Goal: Find specific page/section: Find specific page/section

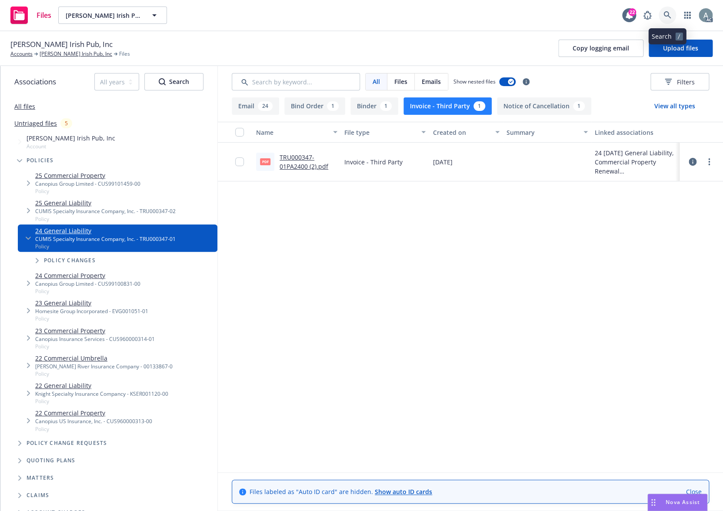
click at [662, 13] on link at bounding box center [666, 15] width 17 height 17
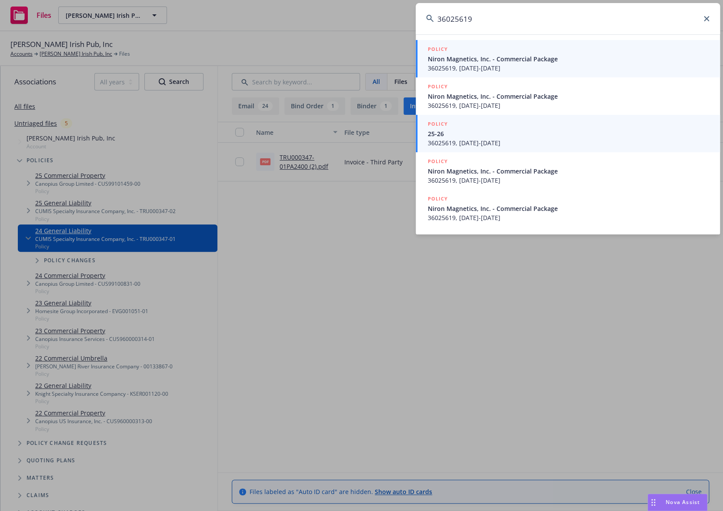
type input "36025619"
click at [514, 139] on span "36025619, [DATE]-[DATE]" at bounding box center [569, 142] width 282 height 9
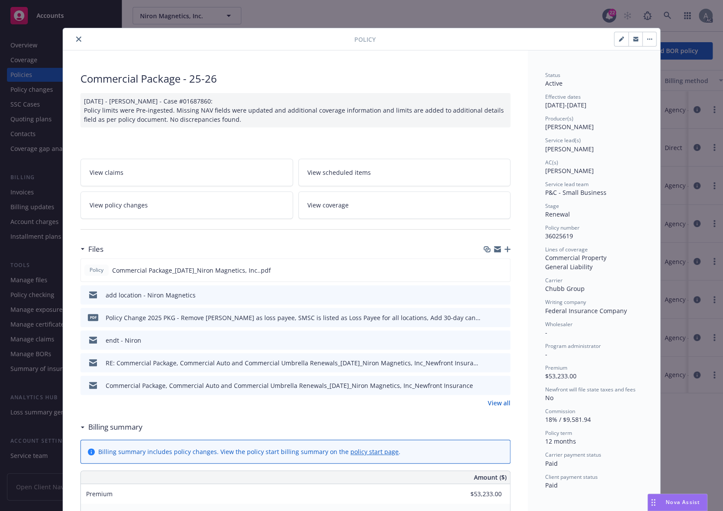
click at [73, 40] on button "close" at bounding box center [78, 39] width 10 height 10
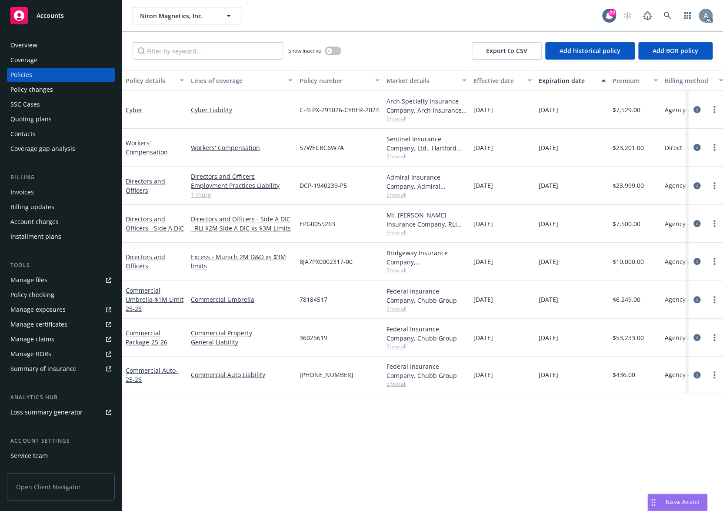
click at [32, 46] on div "Overview" at bounding box center [23, 45] width 27 height 14
